Goal: Obtain resource: Download file/media

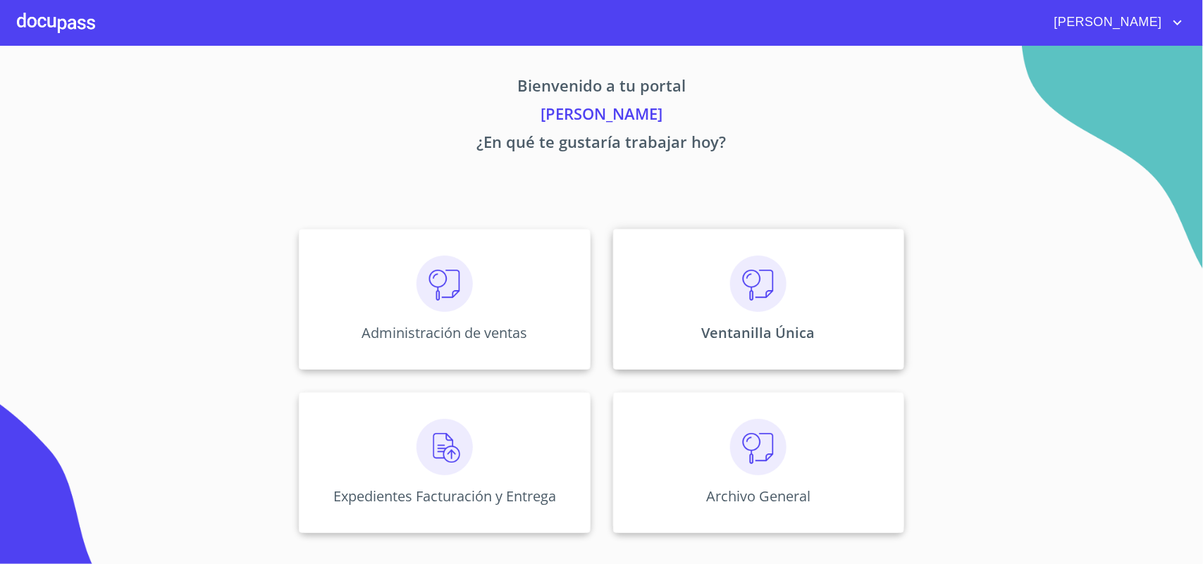
click at [781, 285] on img at bounding box center [758, 284] width 56 height 56
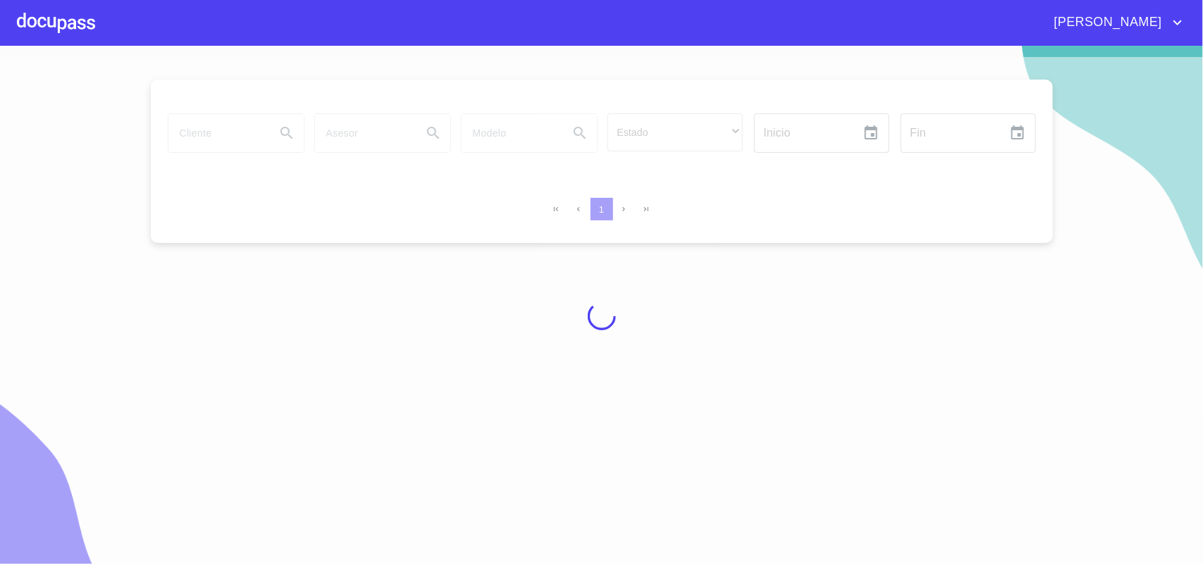
click at [209, 118] on div at bounding box center [601, 316] width 1203 height 519
click at [211, 137] on div at bounding box center [601, 316] width 1203 height 519
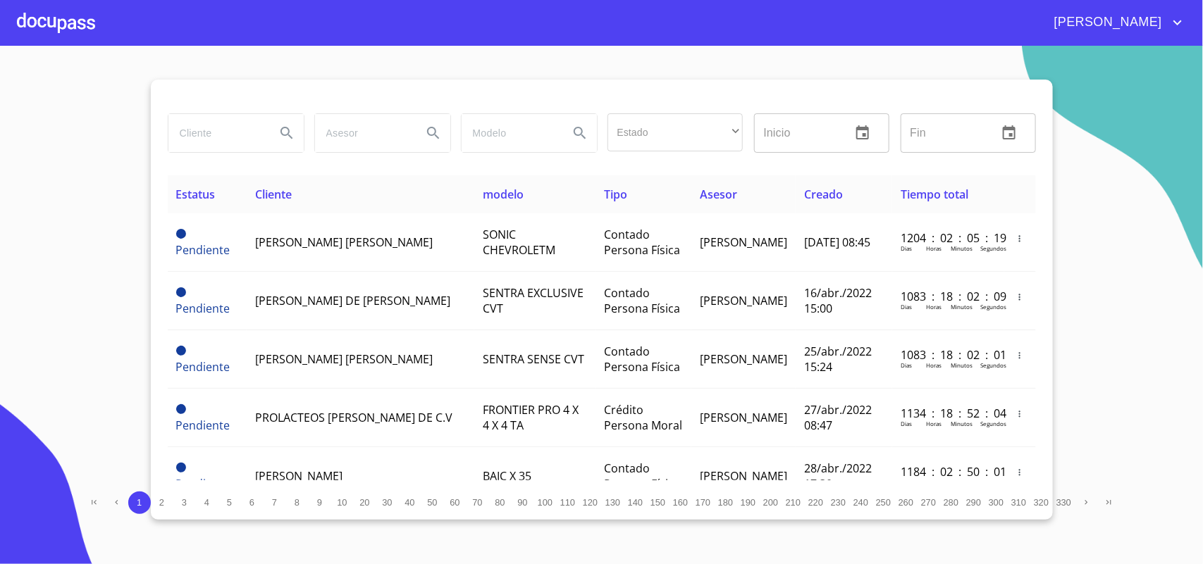
click at [211, 137] on input "search" at bounding box center [216, 133] width 96 height 38
type input "GRANELERAS"
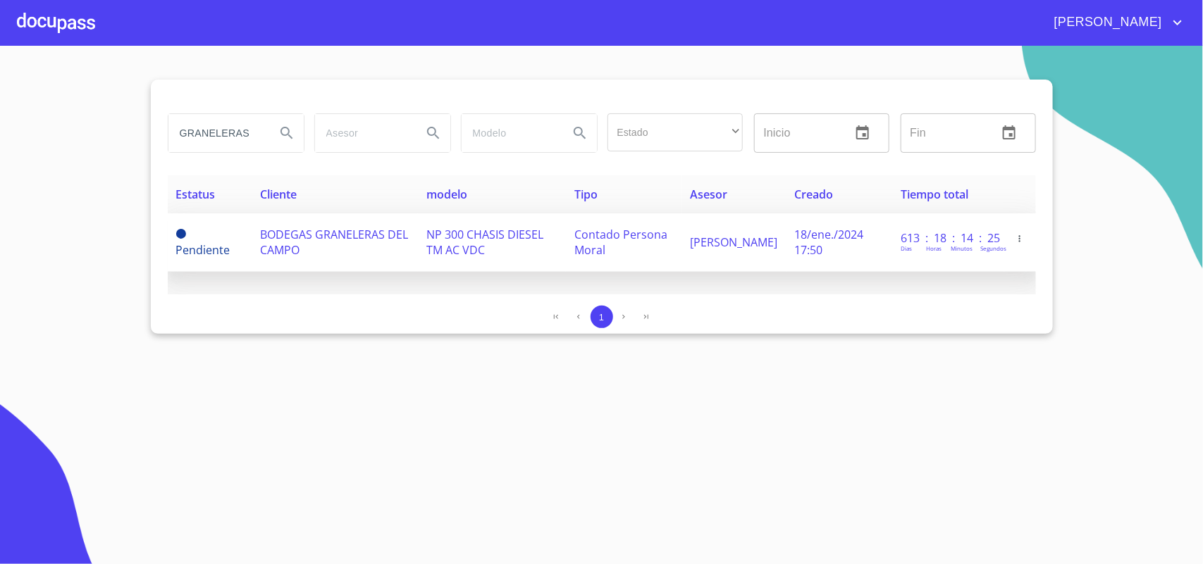
click at [318, 254] on td "BODEGAS GRANELERAS DEL CAMPO" at bounding box center [335, 242] width 166 height 58
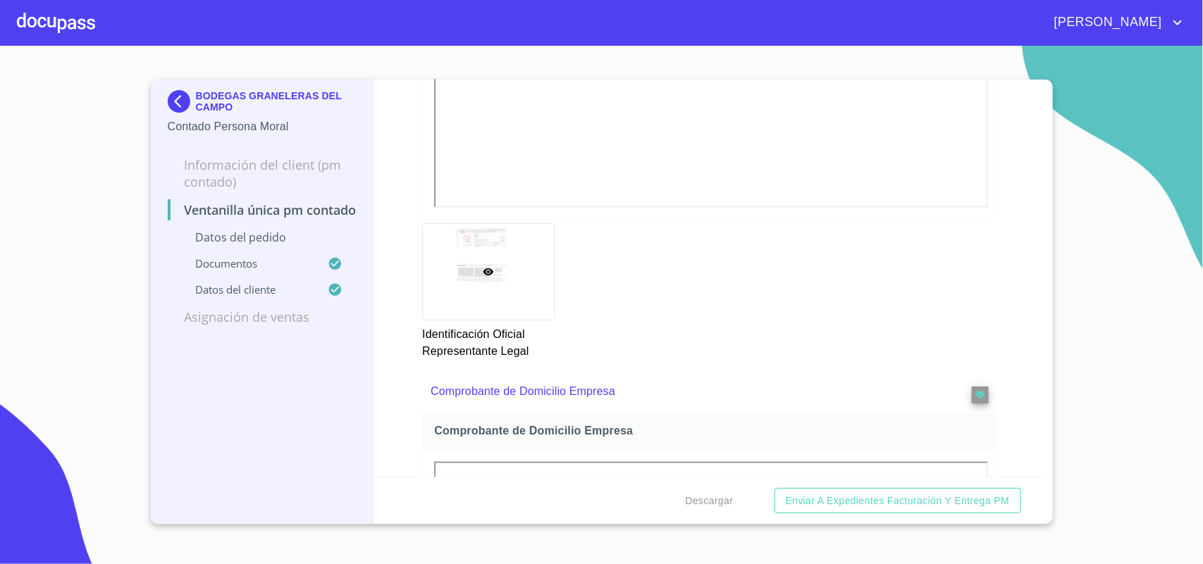
scroll to position [881, 0]
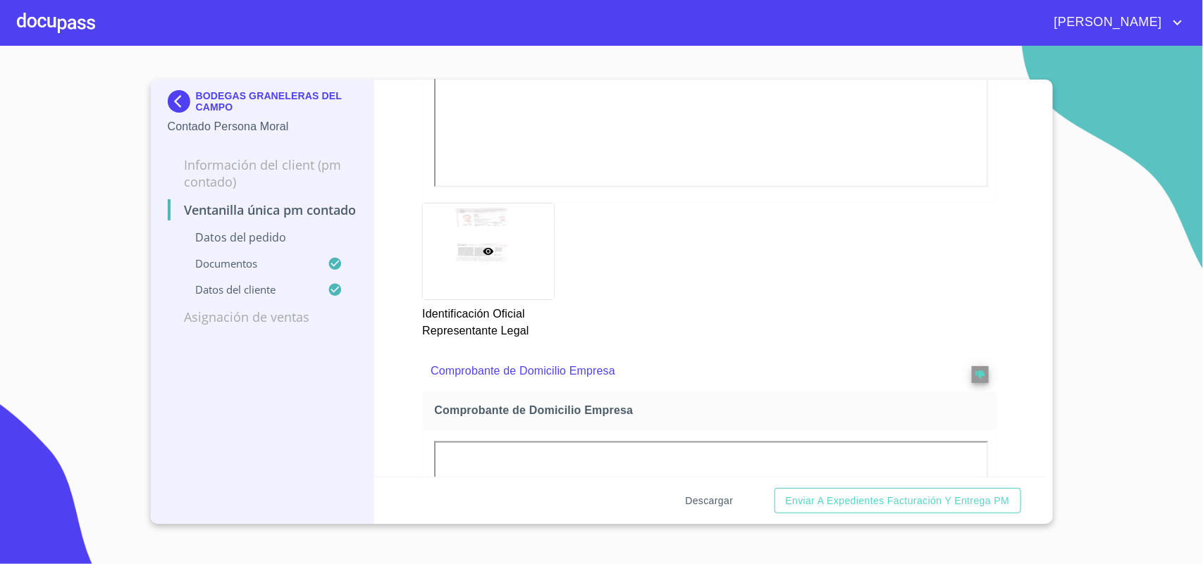
click at [709, 497] on span "Descargar" at bounding box center [709, 501] width 48 height 18
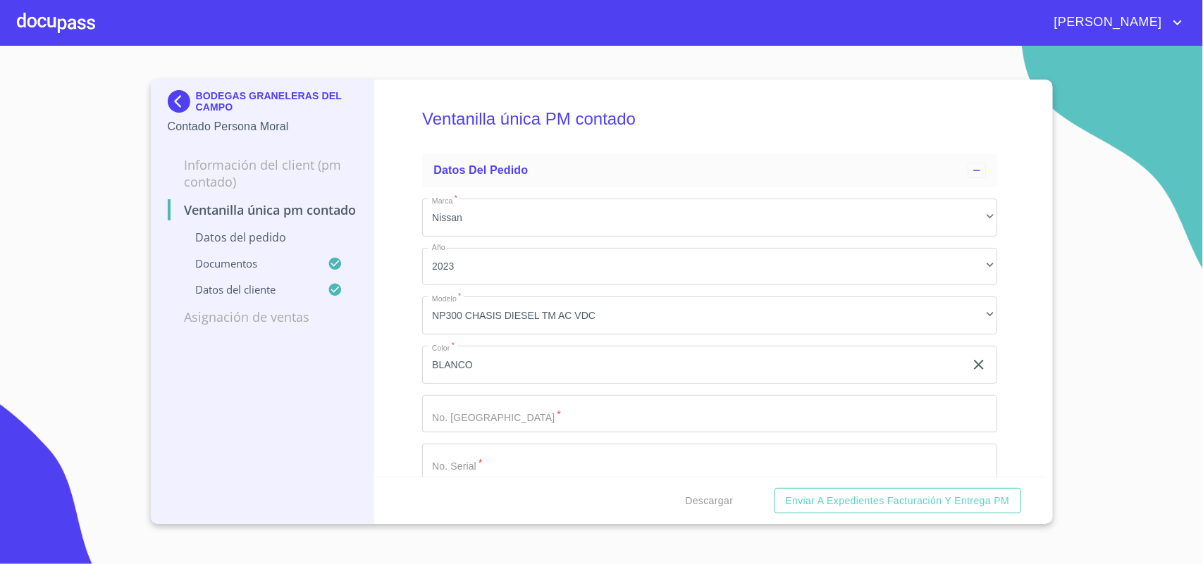
scroll to position [881, 0]
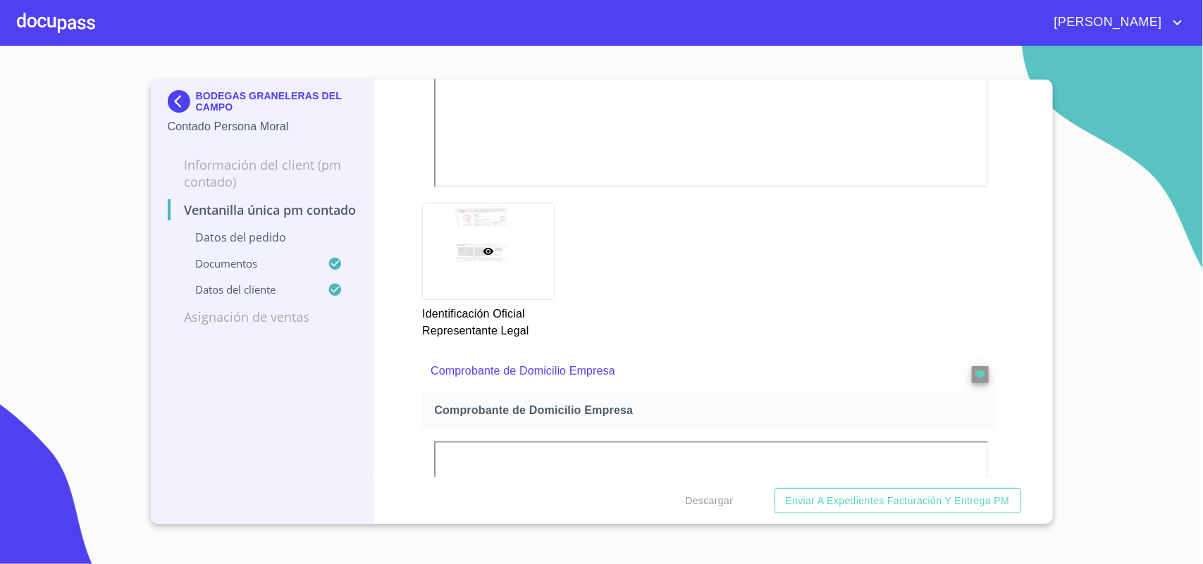
click at [178, 100] on img at bounding box center [182, 101] width 28 height 23
